Goal: Task Accomplishment & Management: Complete application form

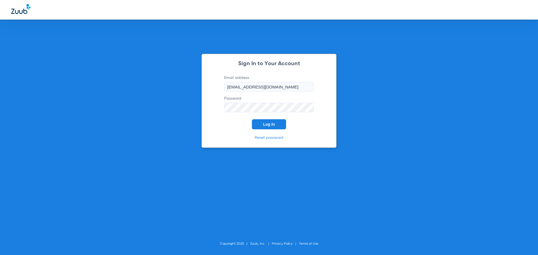
click at [287, 130] on div "Sign In to Your Account Email address [EMAIL_ADDRESS][DOMAIN_NAME] Password Log…" at bounding box center [269, 101] width 135 height 94
click at [279, 126] on button "Log In" at bounding box center [269, 124] width 34 height 10
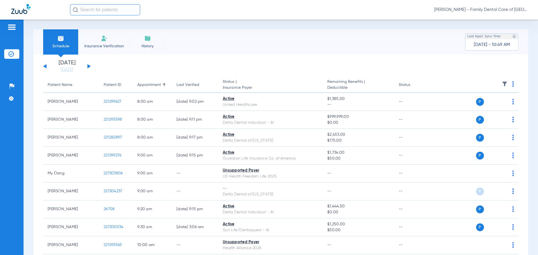
click at [112, 43] on li "Insurance Verification" at bounding box center [104, 41] width 52 height 25
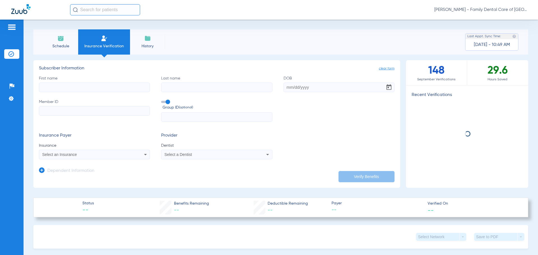
click at [80, 84] on input "First name" at bounding box center [94, 88] width 111 height 10
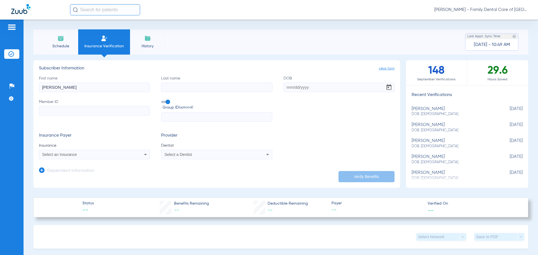
type input "[PERSON_NAME]"
type input "[DATE]"
type input "z"
type input "ZES10239329"
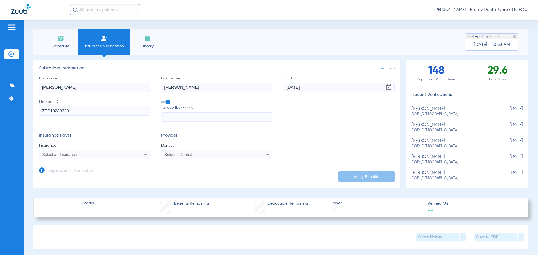
click at [137, 154] on div "Select an Insurance" at bounding box center [94, 154] width 110 height 7
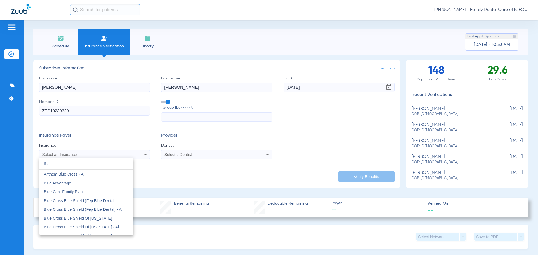
type input "B"
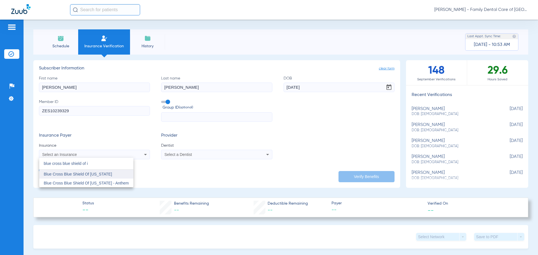
type input "blue cross blue shield of i"
click at [111, 177] on mat-option "Blue Cross Blue Shield Of [US_STATE]" at bounding box center [86, 174] width 94 height 9
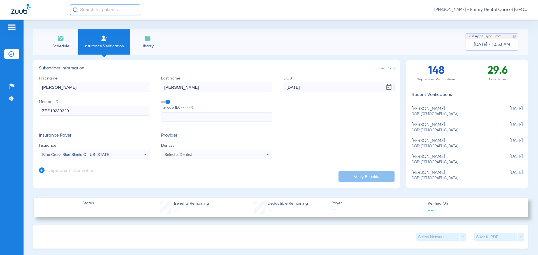
click at [211, 159] on mat-select "Select a Dentist" at bounding box center [216, 155] width 111 height 10
click at [212, 158] on div "Select a Dentist" at bounding box center [217, 154] width 110 height 7
type input "ale"
click at [223, 195] on mat-option "[PERSON_NAME] 1538516984" at bounding box center [208, 192] width 94 height 9
click at [331, 143] on div "Insurance Payer Insurance Blue Cross Blue Shield Of [US_STATE] Provider Dentist…" at bounding box center [217, 146] width 356 height 26
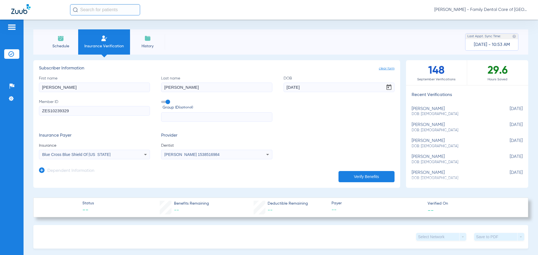
click at [355, 178] on button "Verify Benefits" at bounding box center [367, 176] width 56 height 11
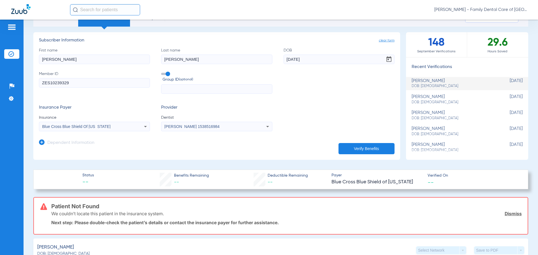
scroll to position [168, 0]
